Goal: Task Accomplishment & Management: Complete application form

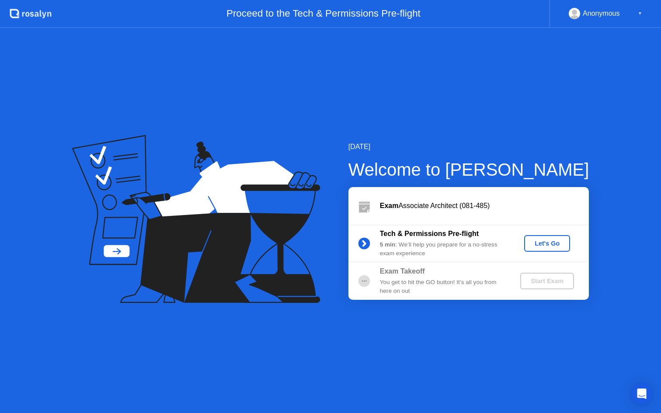
click at [556, 246] on div "Let's Go" at bounding box center [546, 243] width 39 height 7
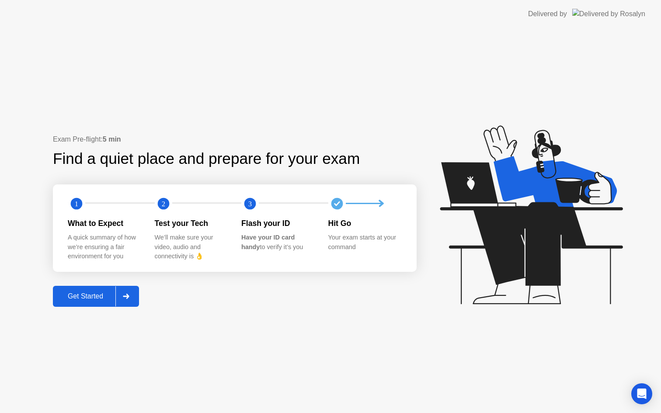
click at [72, 298] on div "Get Started" at bounding box center [85, 296] width 60 height 8
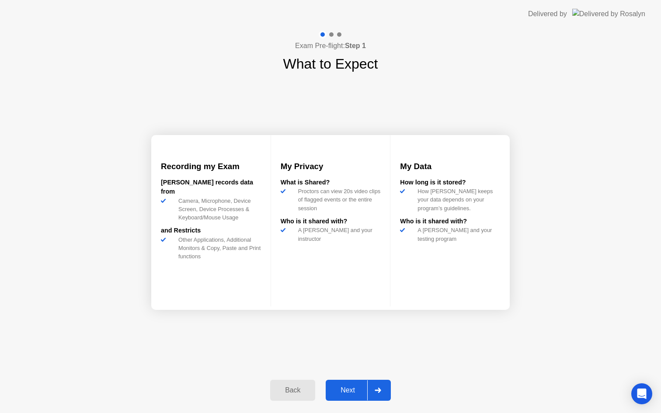
click at [354, 391] on div "Next" at bounding box center [347, 390] width 39 height 8
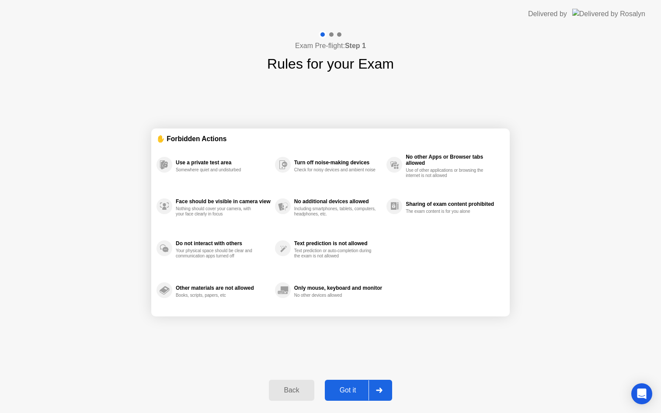
click at [354, 390] on div "Got it" at bounding box center [347, 390] width 41 height 8
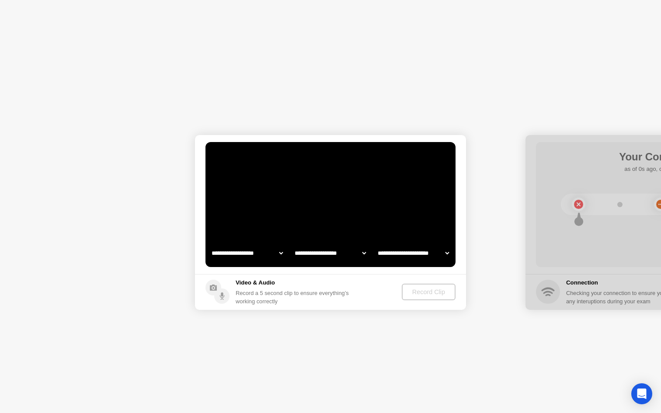
select select "**********"
select select "*******"
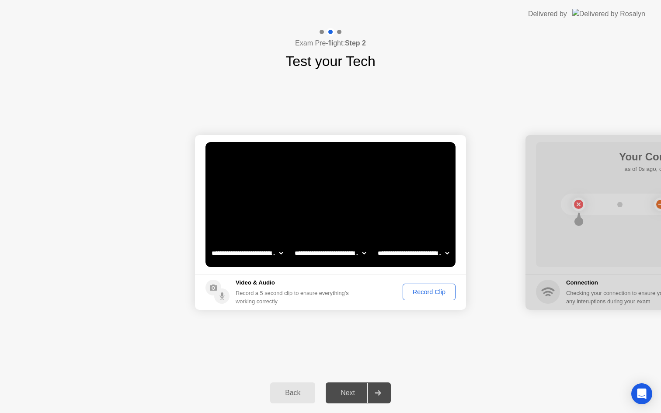
click at [236, 257] on select "**********" at bounding box center [247, 252] width 75 height 17
click at [338, 253] on select "**********" at bounding box center [330, 252] width 75 height 17
click at [422, 249] on select "**********" at bounding box center [413, 252] width 75 height 17
click at [293, 389] on div "Back" at bounding box center [293, 393] width 40 height 8
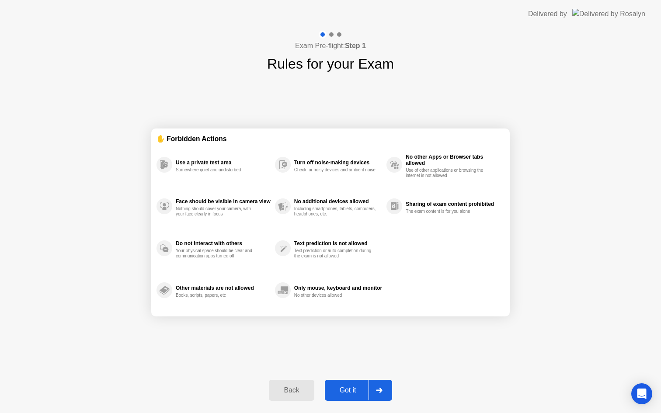
click at [362, 384] on button "Got it" at bounding box center [358, 390] width 67 height 21
select select "**********"
select select "*******"
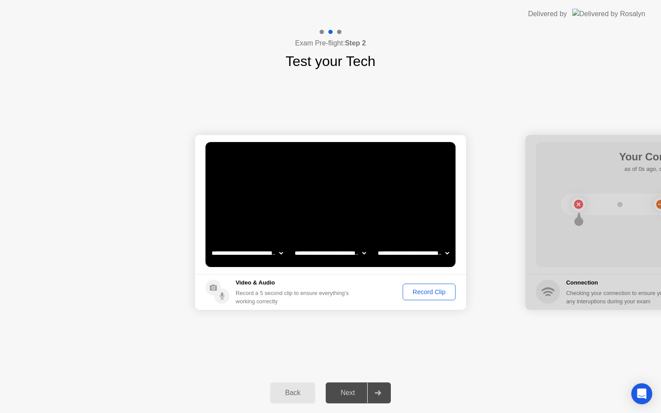
click at [429, 291] on div "Record Clip" at bounding box center [428, 291] width 47 height 7
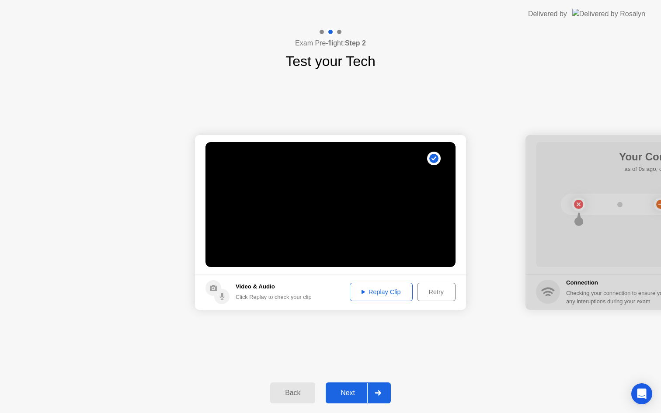
click at [368, 291] on div "Replay Clip" at bounding box center [381, 291] width 57 height 7
click at [402, 286] on button "Replay Clip" at bounding box center [380, 292] width 63 height 18
click at [428, 291] on div "Retry" at bounding box center [436, 291] width 32 height 7
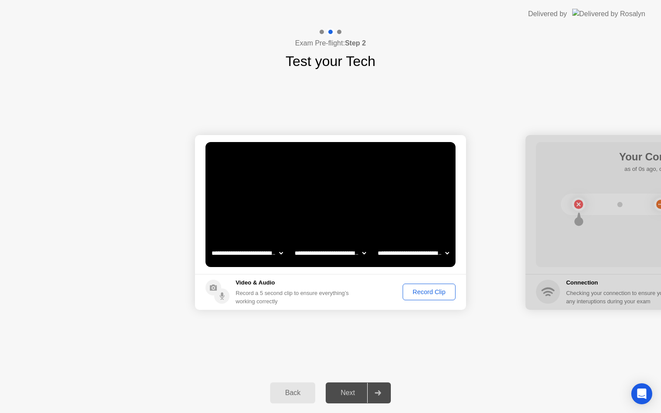
click at [423, 294] on div "Record Clip" at bounding box center [428, 291] width 47 height 7
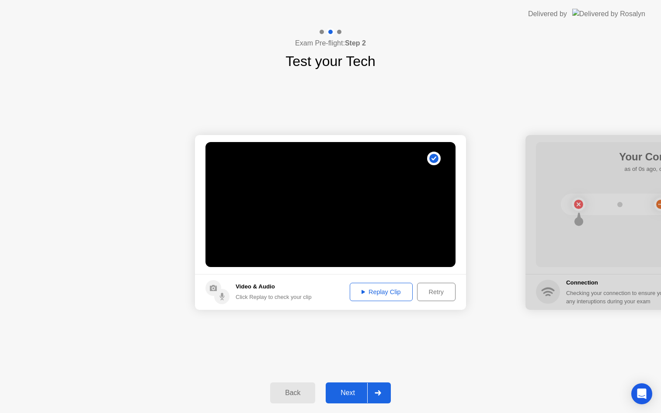
click at [377, 298] on button "Replay Clip" at bounding box center [380, 292] width 63 height 18
click at [372, 298] on button "Replay Clip" at bounding box center [380, 292] width 63 height 18
click at [367, 285] on button "Replay Clip" at bounding box center [380, 292] width 63 height 18
click at [374, 293] on div "Replay Clip" at bounding box center [381, 291] width 57 height 7
click at [345, 390] on div "Next" at bounding box center [347, 393] width 39 height 8
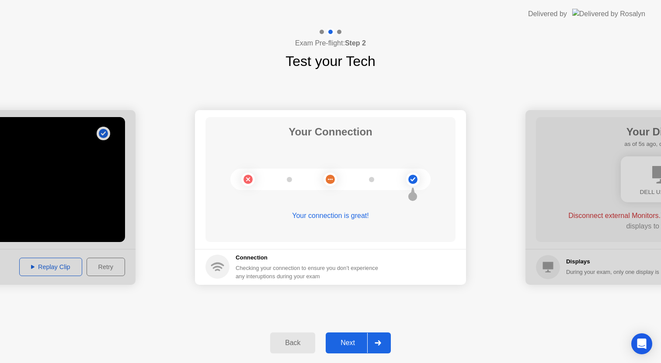
click at [339, 341] on div "Next" at bounding box center [347, 343] width 39 height 8
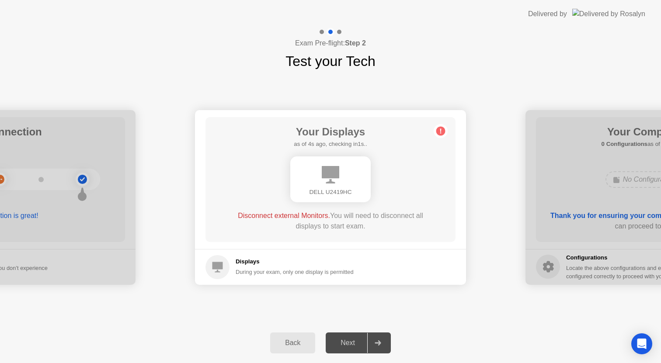
click at [351, 344] on div "Next" at bounding box center [347, 343] width 39 height 8
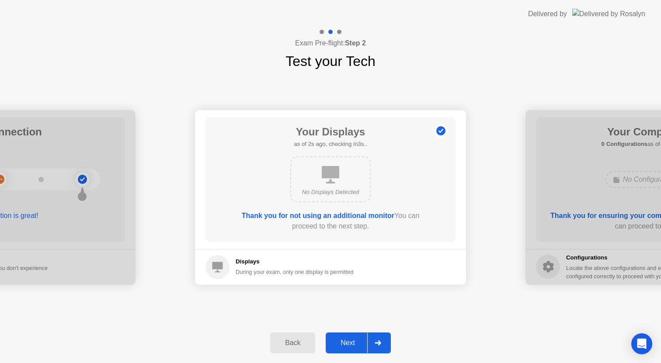
click at [352, 344] on div "Next" at bounding box center [347, 343] width 39 height 8
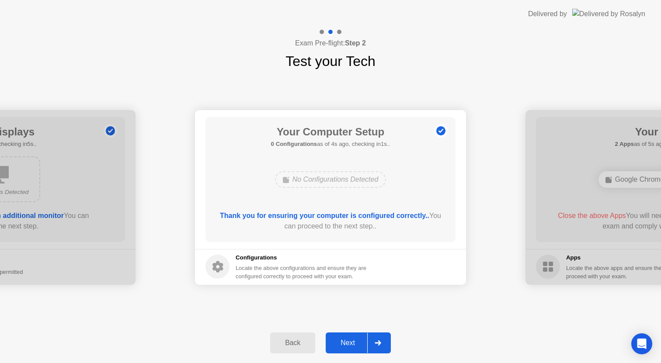
click at [352, 344] on div "Next" at bounding box center [347, 343] width 39 height 8
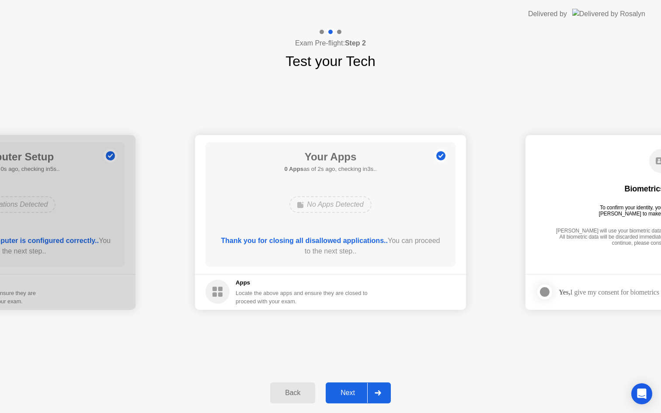
click at [353, 391] on div "Next" at bounding box center [347, 393] width 39 height 8
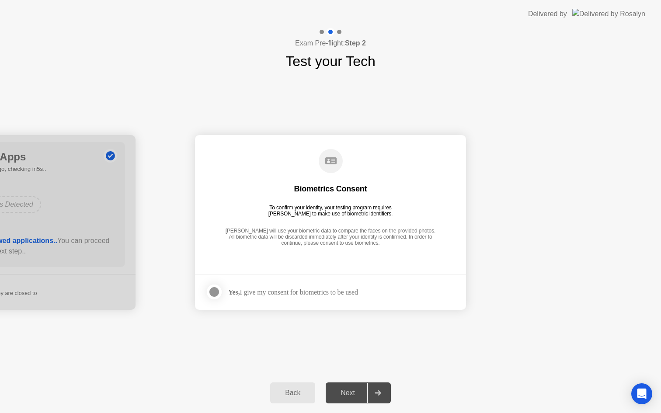
click at [349, 391] on div "Next" at bounding box center [347, 393] width 39 height 8
click at [297, 291] on div "Yes, I give my consent for biometrics to be used" at bounding box center [293, 292] width 130 height 8
click at [209, 287] on div at bounding box center [214, 292] width 10 height 10
click at [343, 391] on div "Next" at bounding box center [347, 393] width 39 height 8
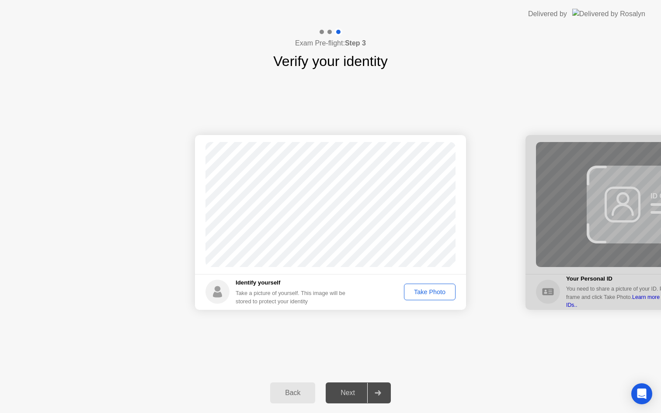
click at [423, 291] on div "Take Photo" at bounding box center [429, 291] width 45 height 7
click at [346, 389] on div "Next" at bounding box center [347, 393] width 39 height 8
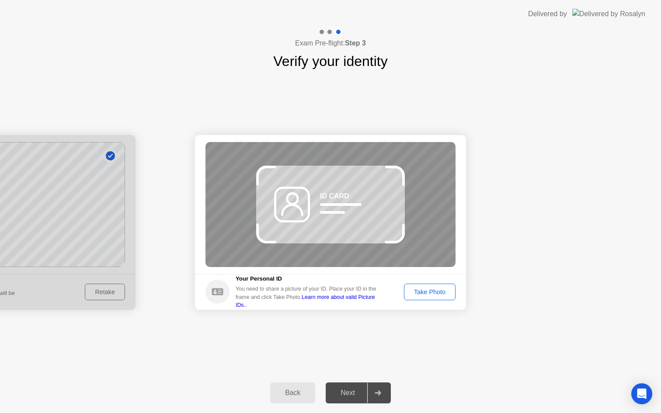
click at [435, 290] on div "Take Photo" at bounding box center [429, 291] width 45 height 7
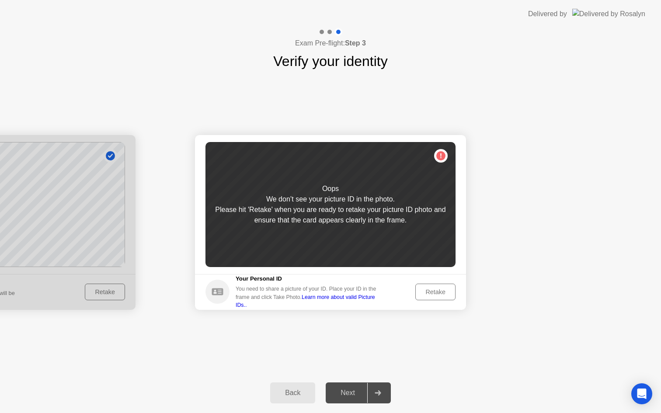
click at [431, 289] on div "Retake" at bounding box center [435, 291] width 34 height 7
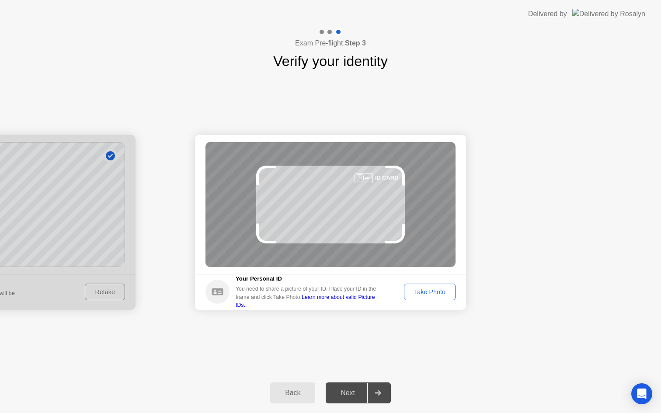
click at [445, 296] on button "Take Photo" at bounding box center [430, 292] width 52 height 17
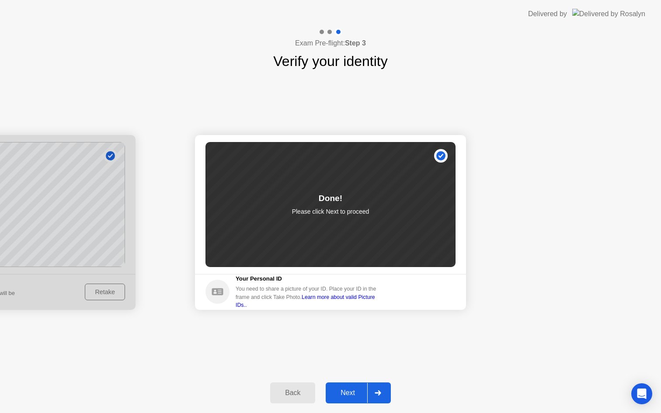
click at [296, 395] on div "Back" at bounding box center [293, 393] width 40 height 8
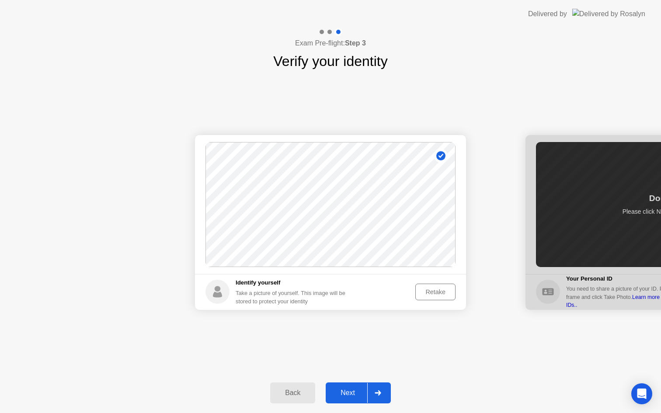
click at [351, 397] on div "Next" at bounding box center [347, 393] width 39 height 8
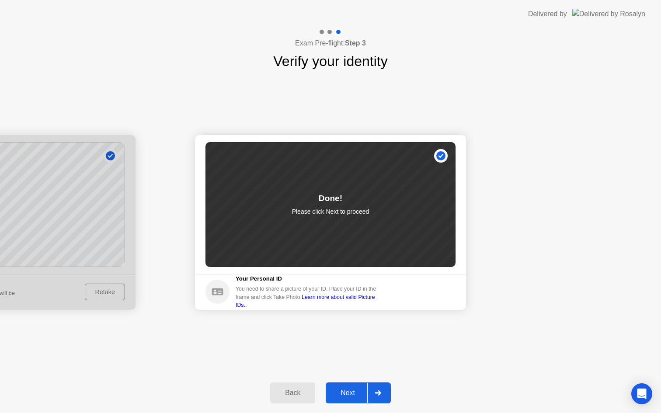
click at [441, 152] on div "Done! Please click Next to proceed" at bounding box center [330, 204] width 250 height 125
click at [359, 392] on div "Next" at bounding box center [347, 393] width 39 height 8
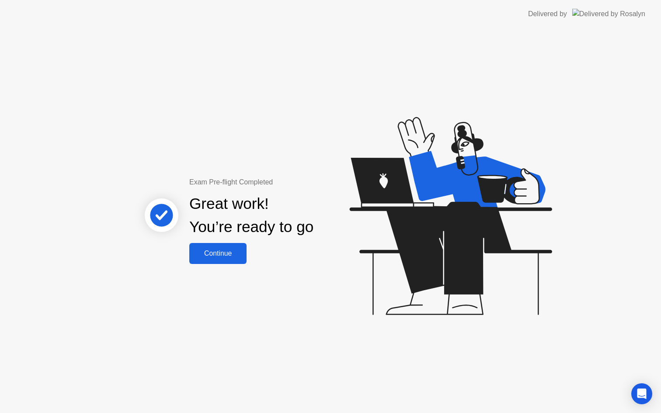
click at [216, 261] on button "Continue" at bounding box center [217, 253] width 57 height 21
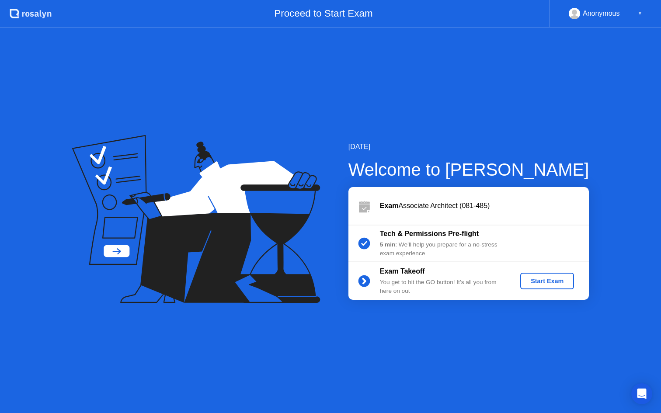
click at [535, 281] on div "Start Exam" at bounding box center [546, 280] width 47 height 7
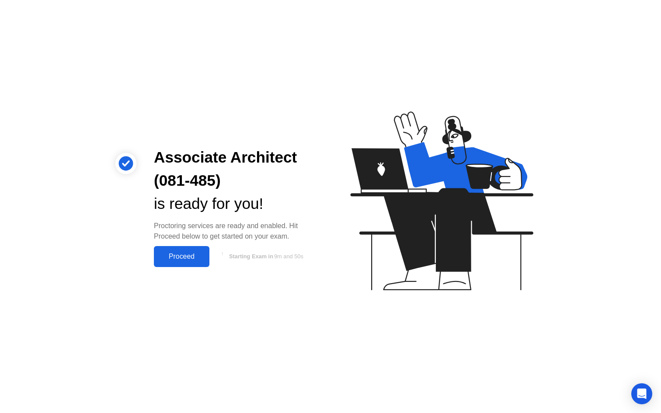
click at [204, 253] on div "Proceed" at bounding box center [181, 257] width 50 height 8
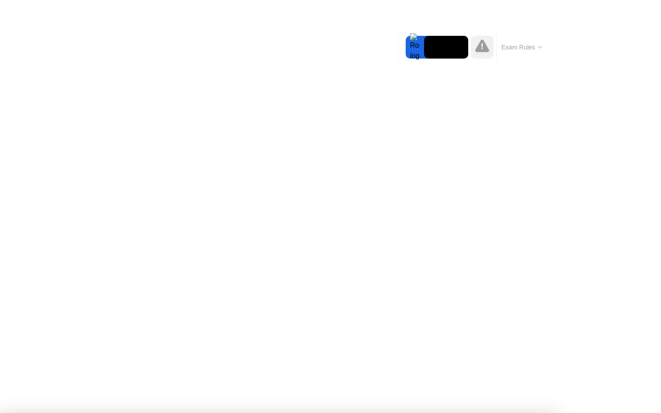
click at [479, 52] on icon at bounding box center [482, 45] width 14 height 13
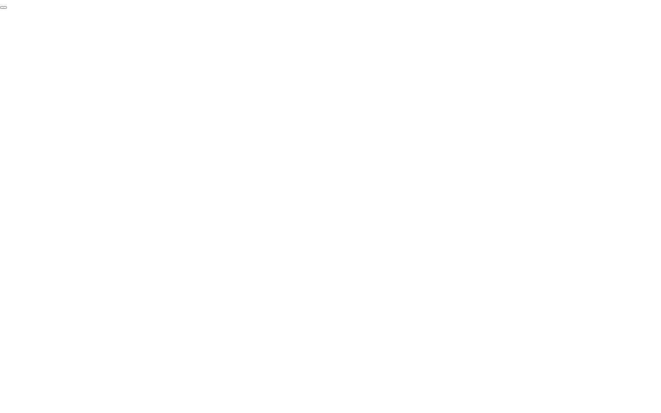
click at [7, 9] on button "End Proctoring Session" at bounding box center [3, 7] width 7 height 3
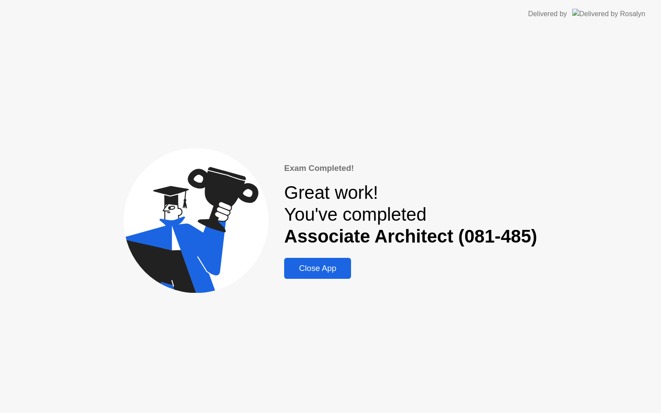
click at [328, 273] on div "Close App" at bounding box center [318, 268] width 62 height 10
